Goal: Task Accomplishment & Management: Manage account settings

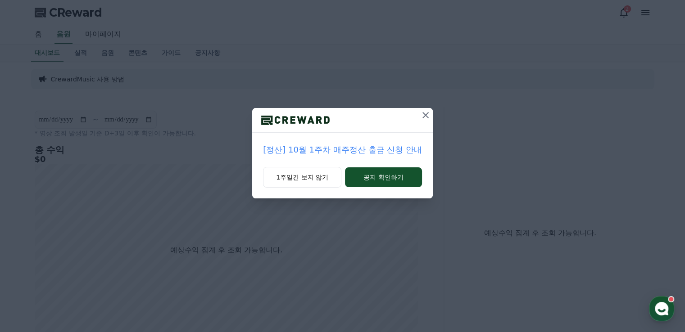
click at [423, 112] on icon at bounding box center [425, 115] width 11 height 11
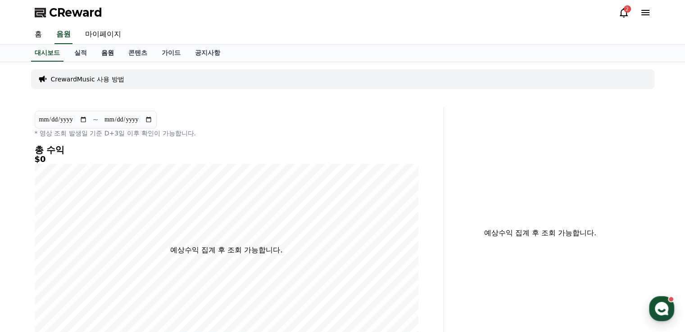
click at [104, 52] on link "음원" at bounding box center [107, 53] width 27 height 17
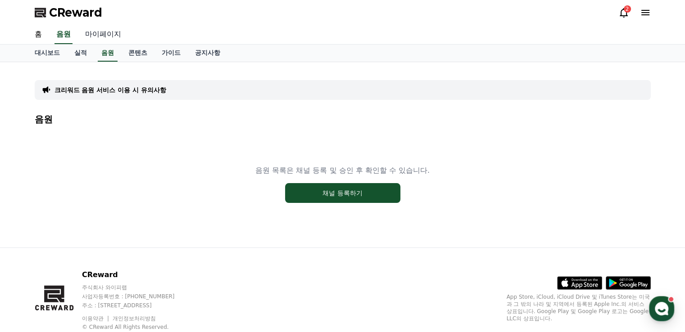
click at [113, 35] on link "마이페이지" at bounding box center [103, 34] width 50 height 19
select select "**********"
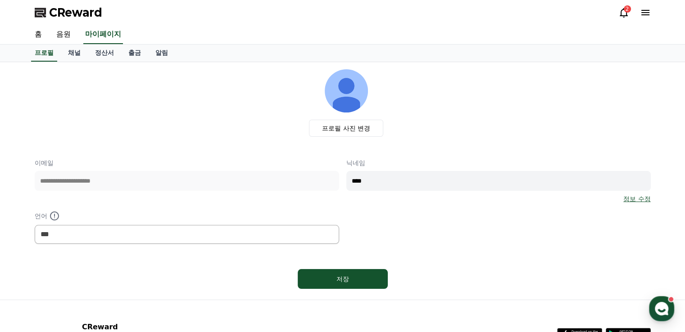
click at [622, 11] on icon at bounding box center [623, 12] width 11 height 11
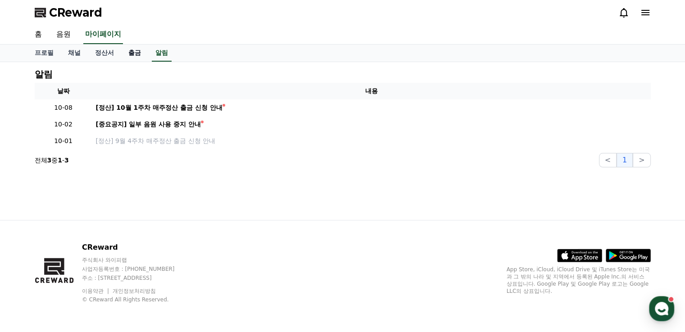
click at [129, 49] on link "출금" at bounding box center [134, 53] width 27 height 17
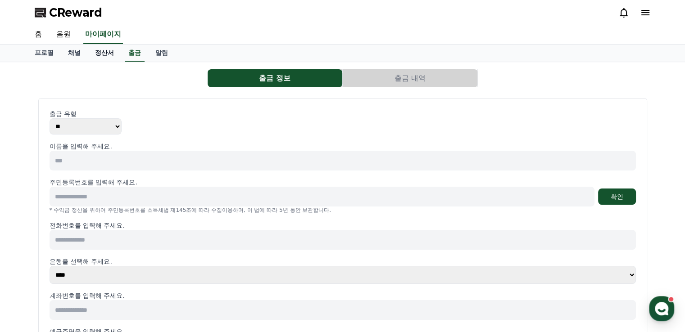
click at [108, 46] on link "정산서" at bounding box center [104, 53] width 33 height 17
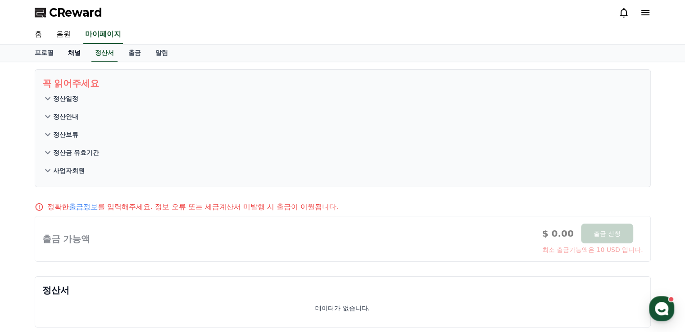
click at [83, 49] on link "채널" at bounding box center [74, 53] width 27 height 17
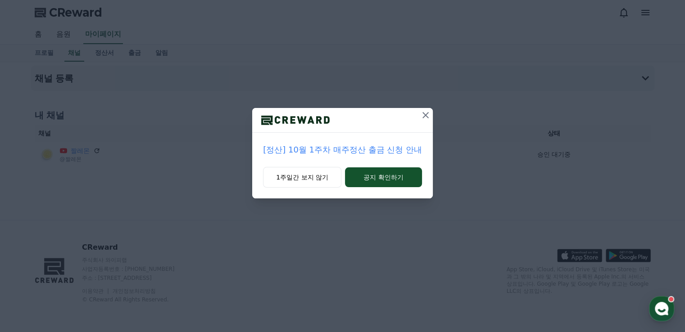
click at [423, 113] on icon at bounding box center [425, 115] width 11 height 11
